Goal: Find specific page/section: Find specific page/section

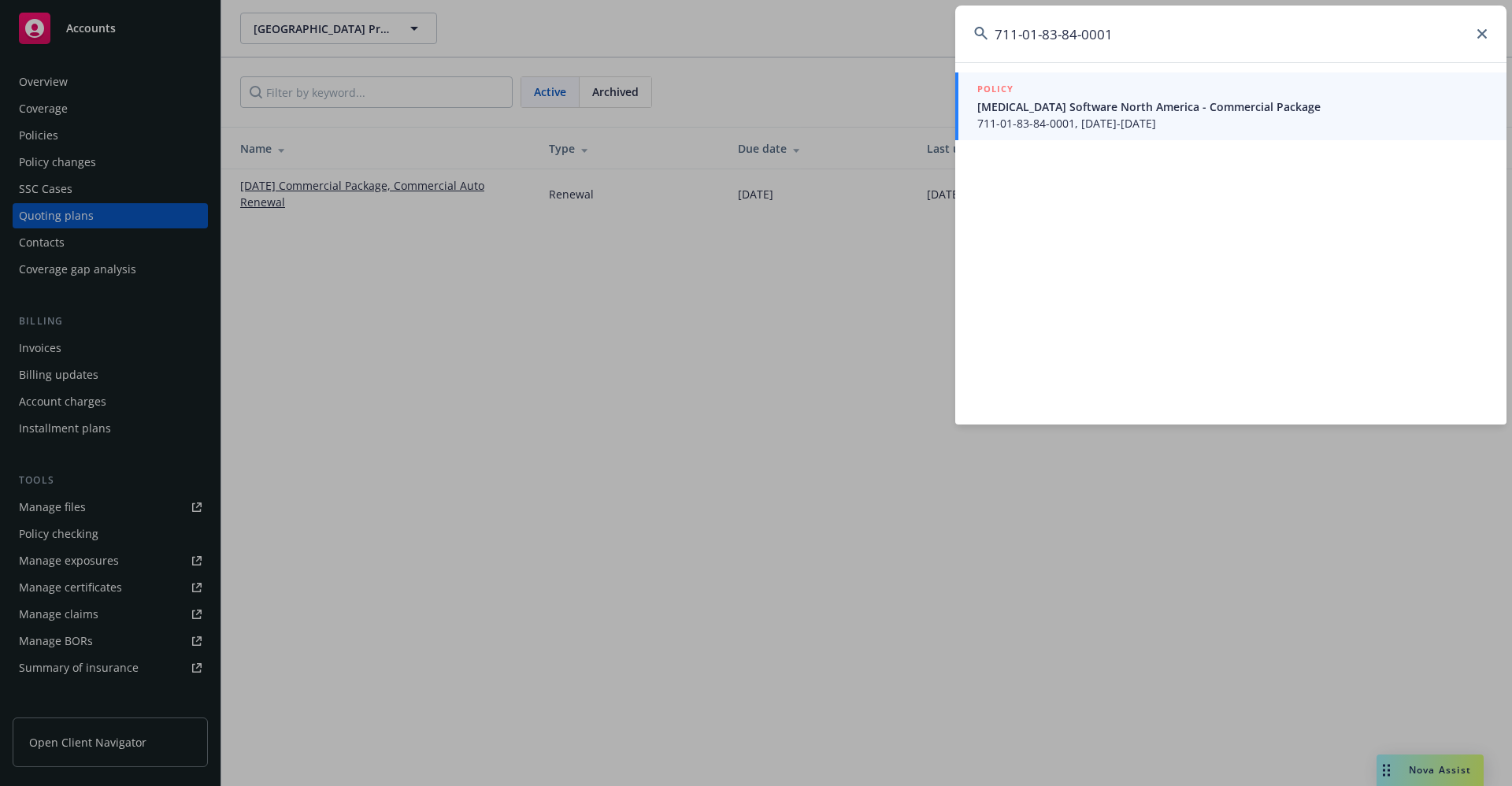
click at [947, 46] on div "711-01-83-84-0001 POLICY [MEDICAL_DATA] Software North America - Commercial Pac…" at bounding box center [756, 393] width 1512 height 786
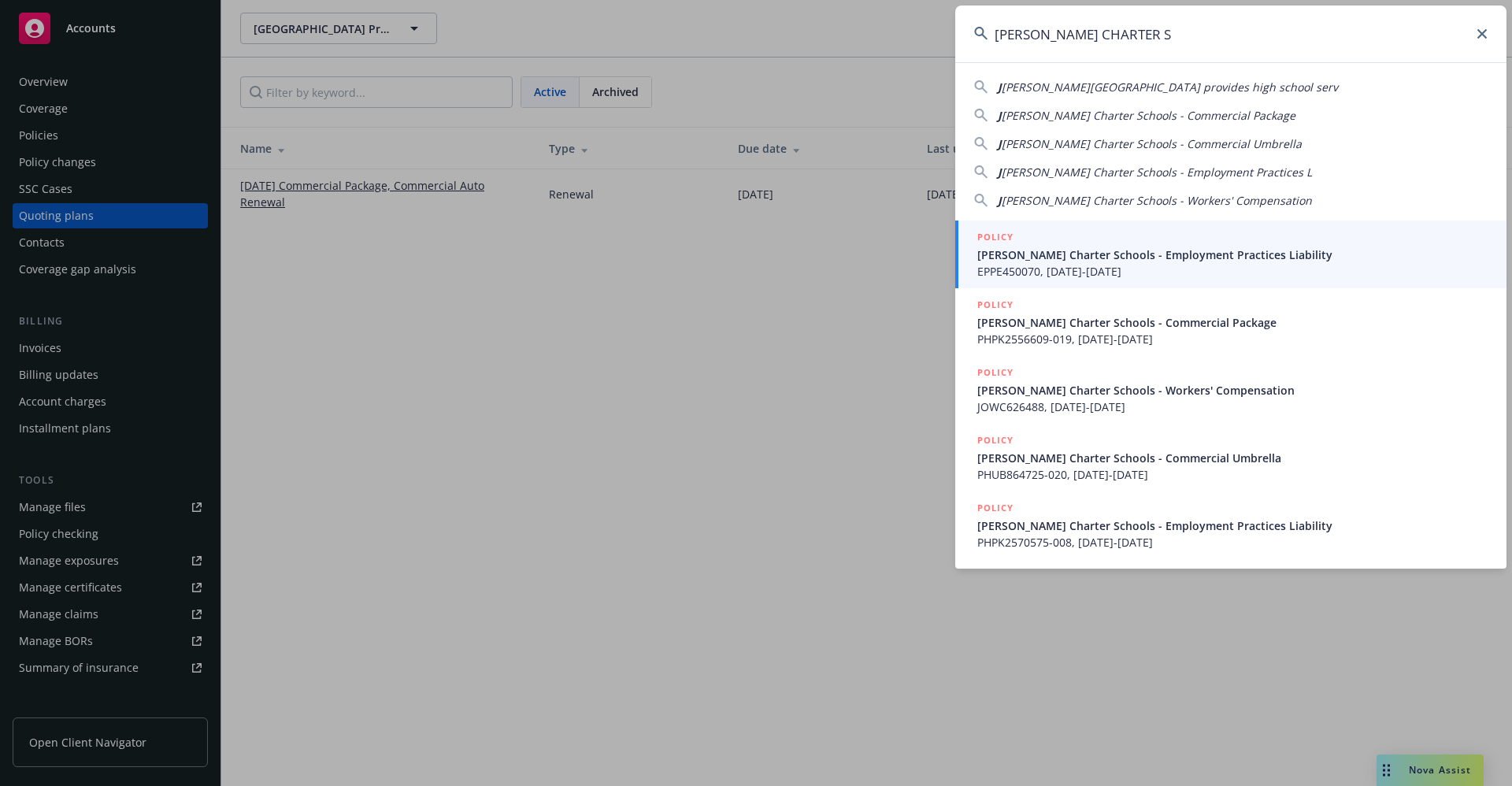
type input "[PERSON_NAME] CHARTER S"
